Goal: Communication & Community: Answer question/provide support

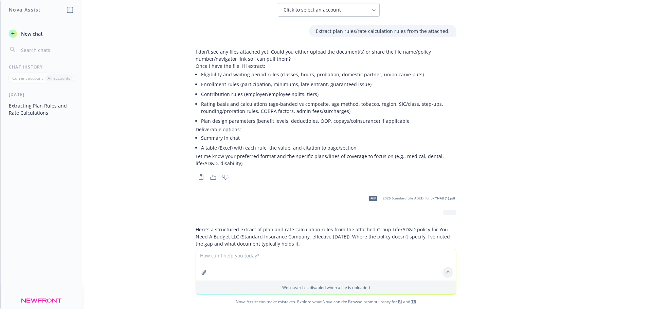
scroll to position [590, 0]
